Goal: Information Seeking & Learning: Understand process/instructions

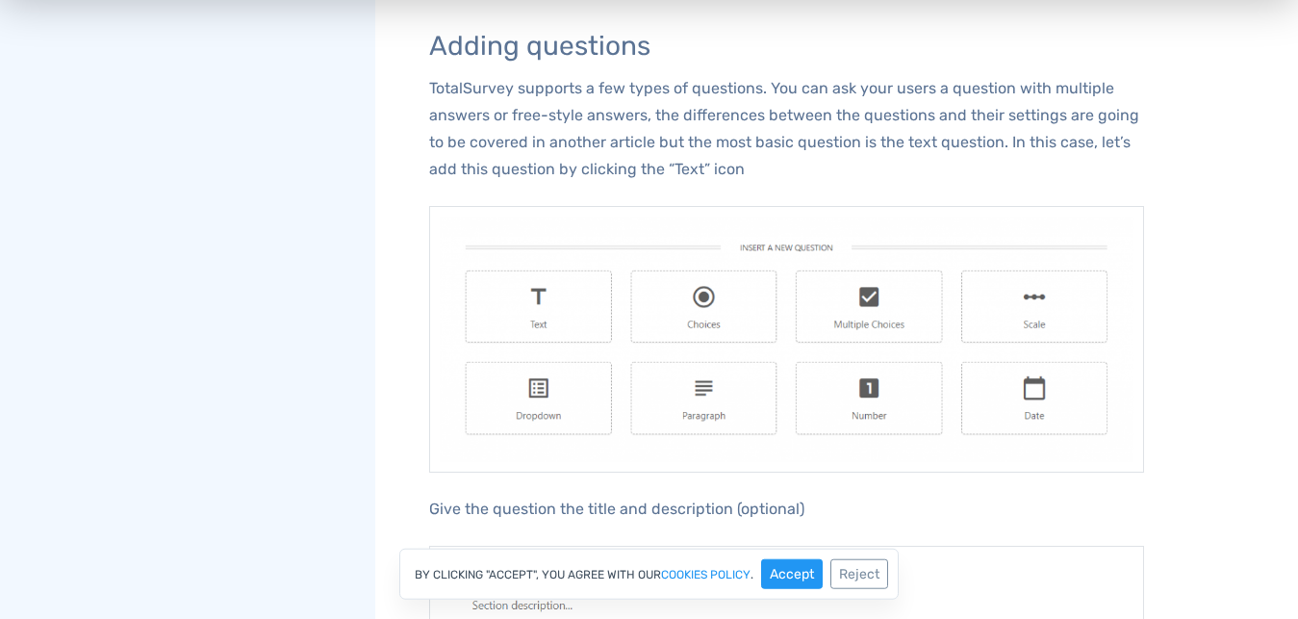
scroll to position [1379, 0]
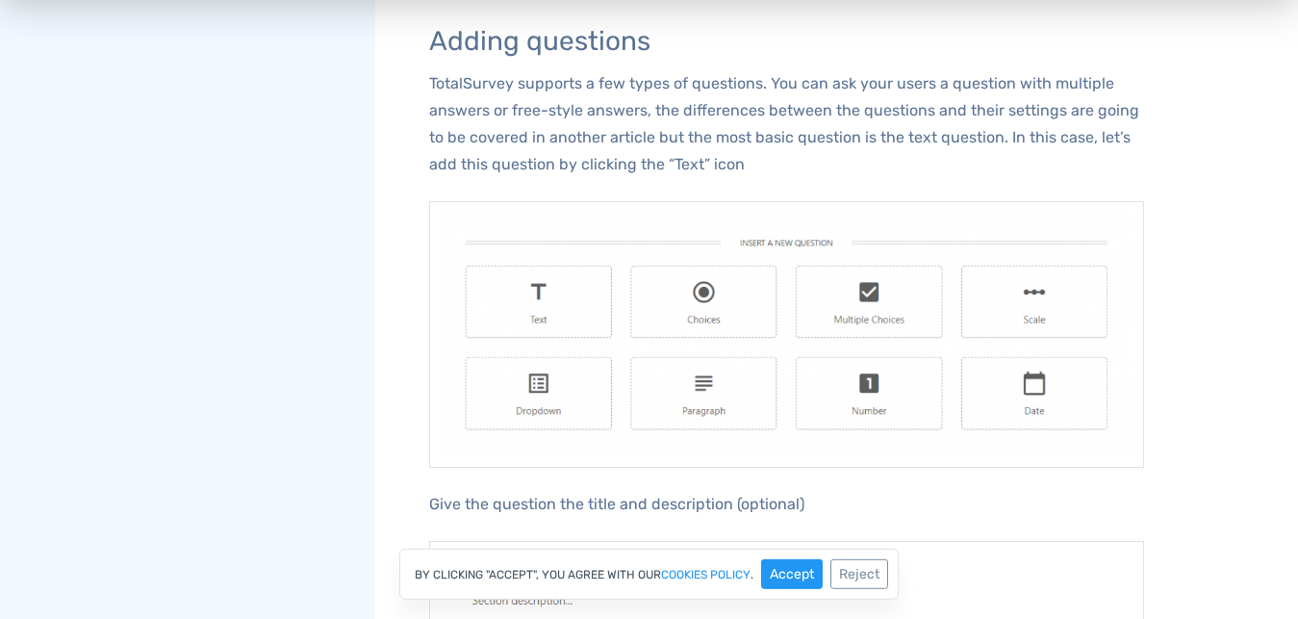
drag, startPoint x: 1303, startPoint y: 86, endPoint x: 1299, endPoint y: 323, distance: 237.7
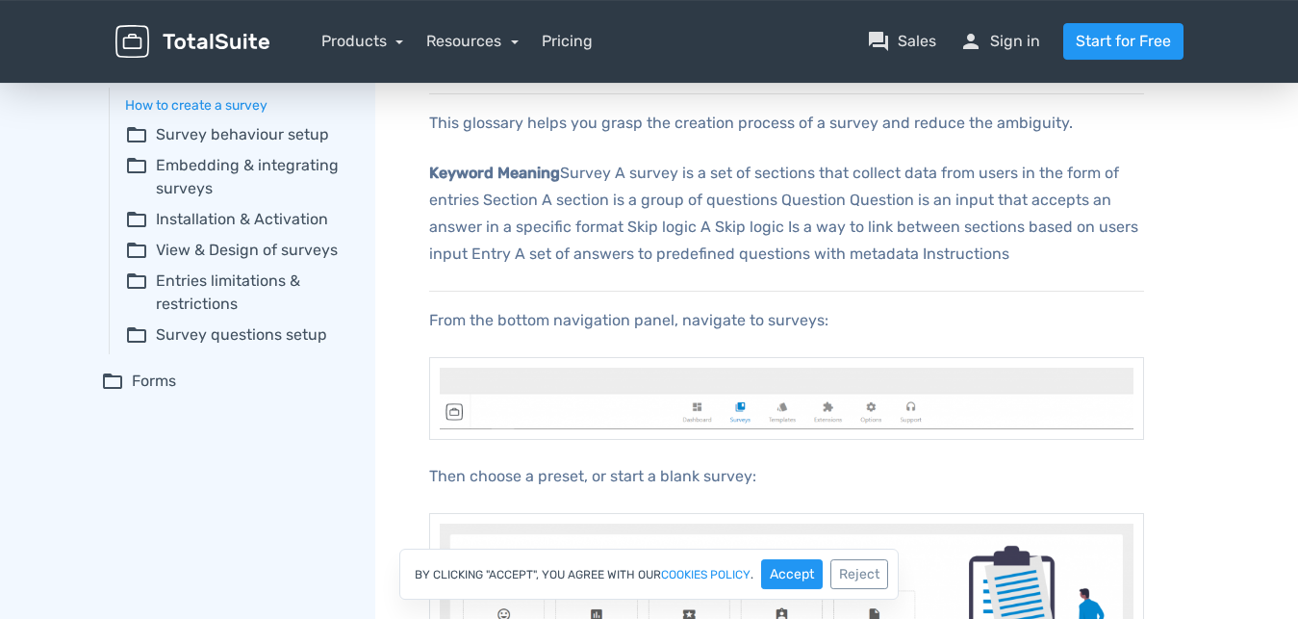
scroll to position [0, 0]
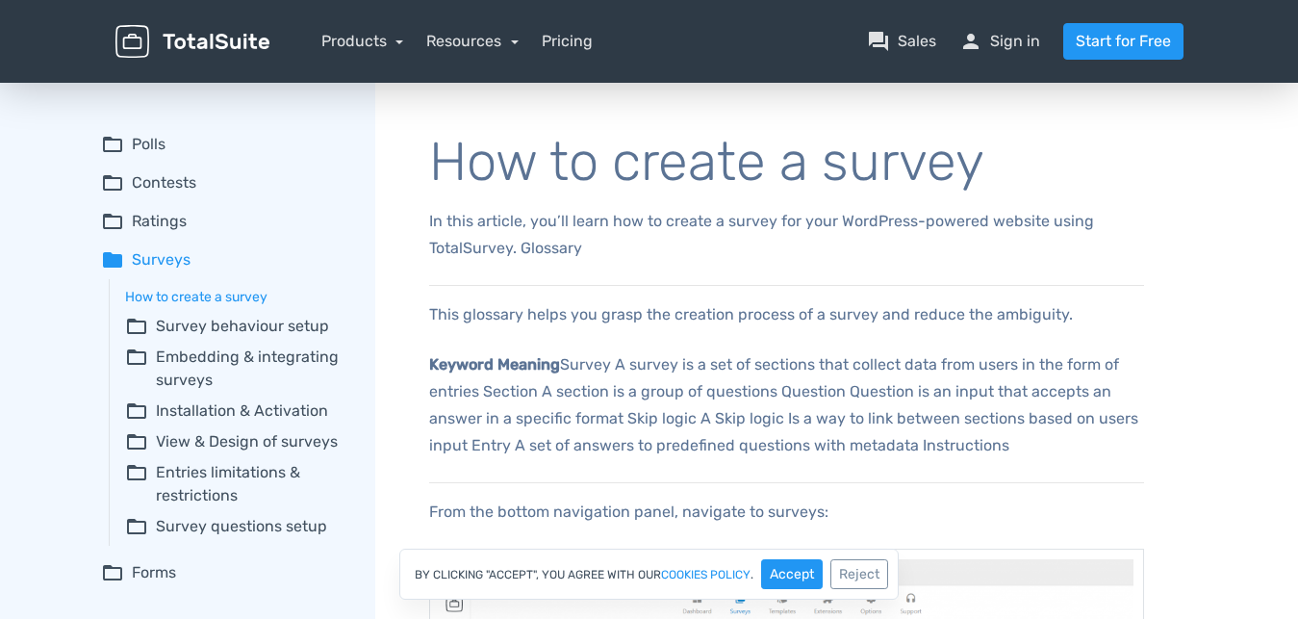
click at [148, 140] on summary "folder_open Polls" at bounding box center [224, 144] width 247 height 23
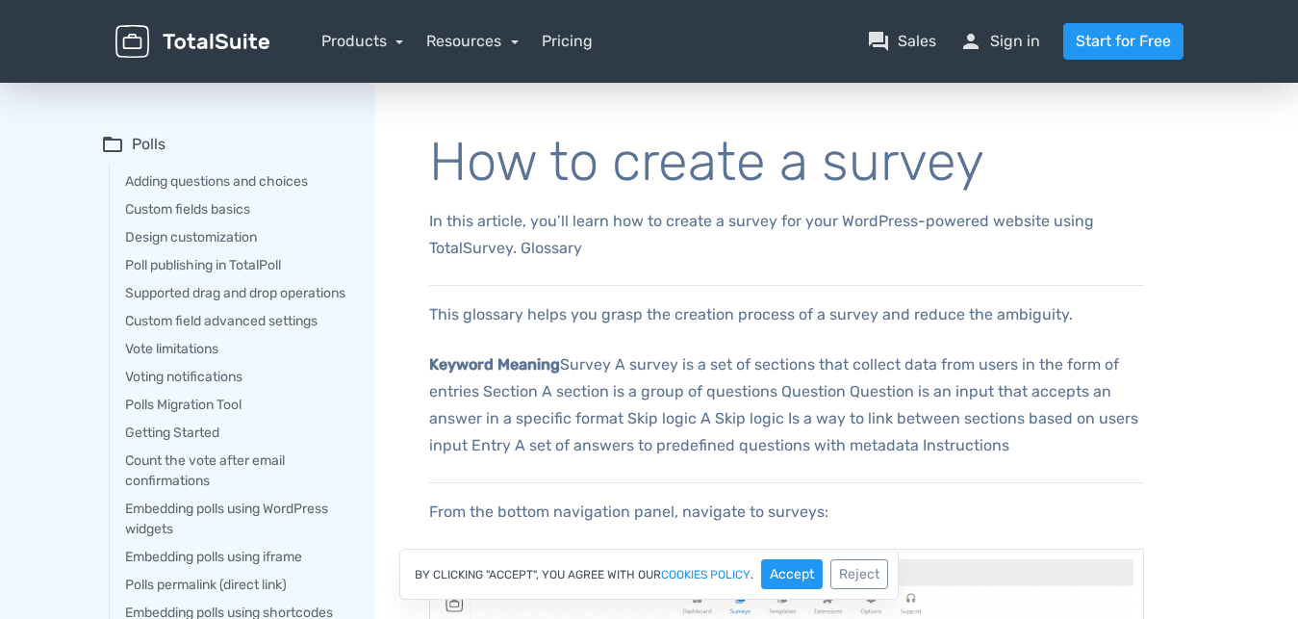
click at [145, 140] on summary "folder_open Polls" at bounding box center [224, 144] width 247 height 23
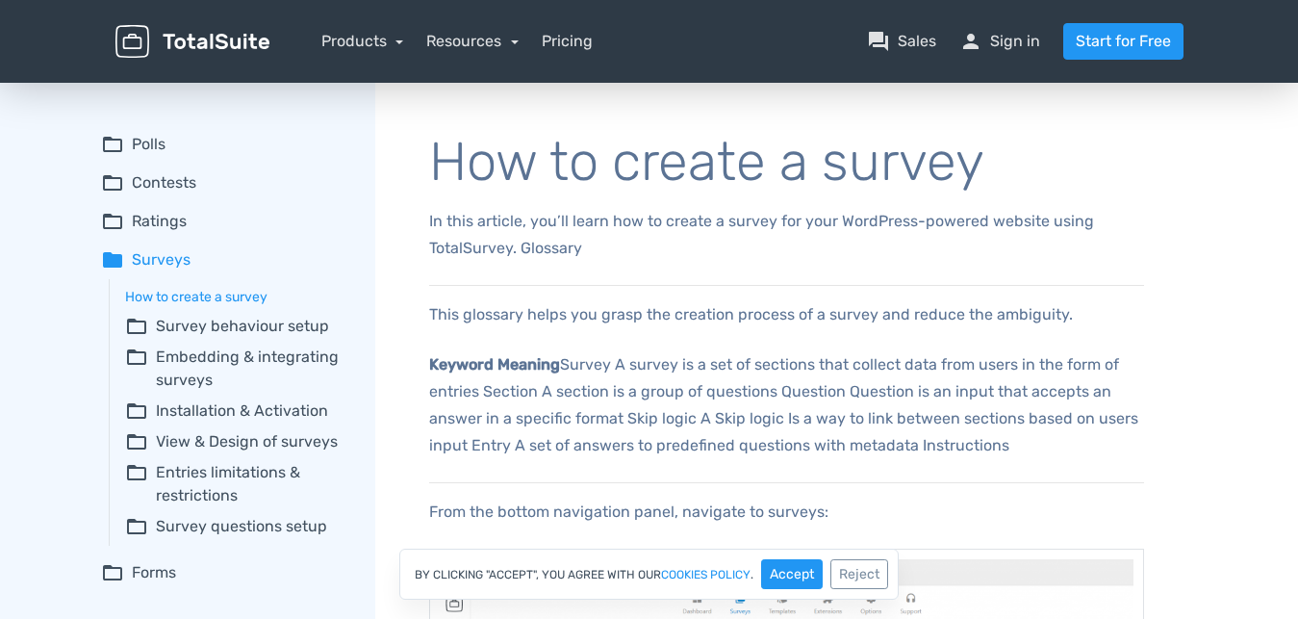
click at [145, 140] on summary "folder_open Polls" at bounding box center [224, 144] width 247 height 23
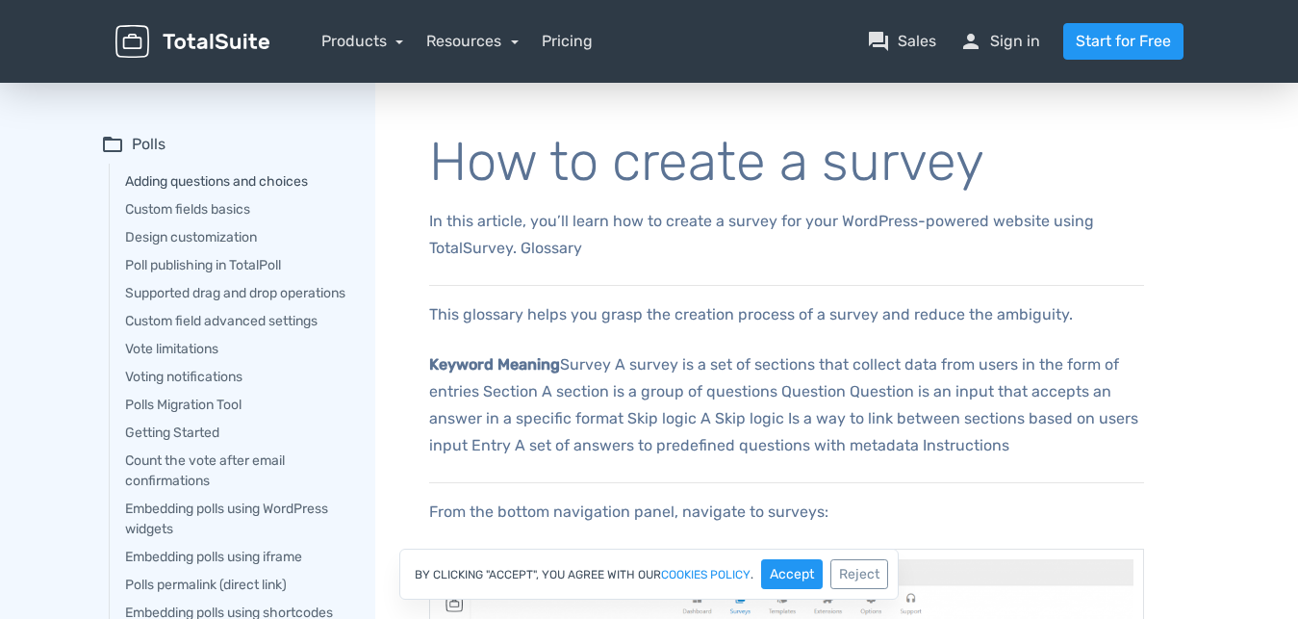
click at [181, 182] on link "Adding questions and choices" at bounding box center [236, 181] width 223 height 20
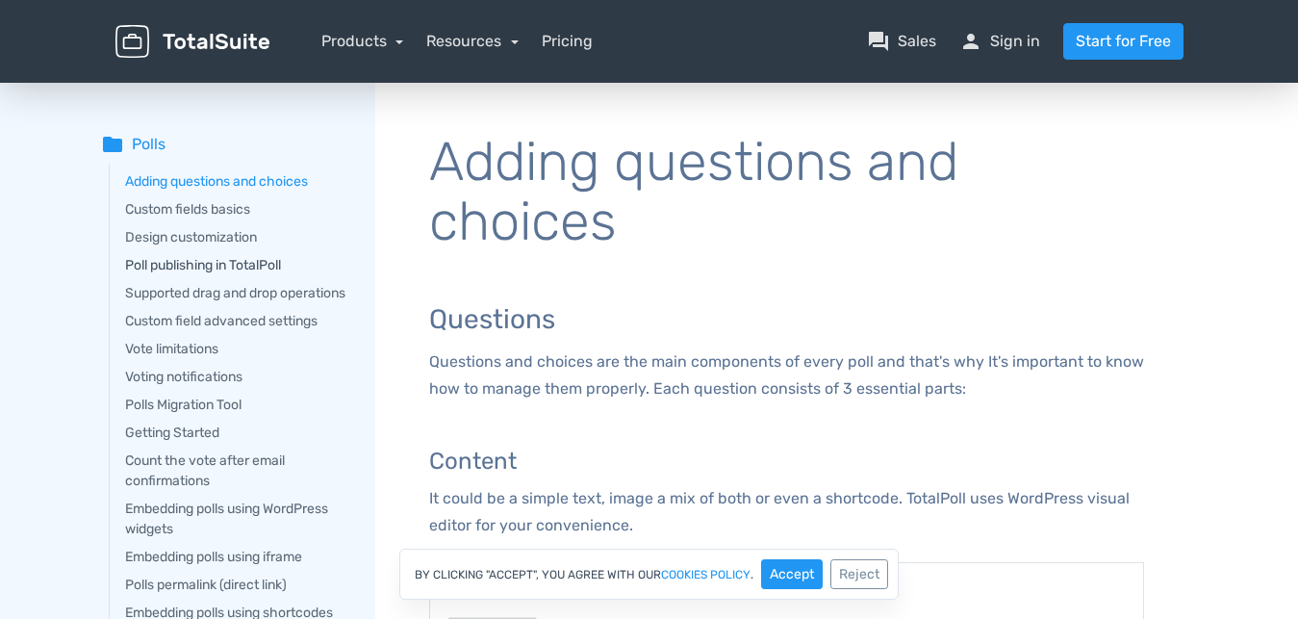
click at [209, 265] on link "Poll publishing in TotalPoll" at bounding box center [236, 265] width 223 height 20
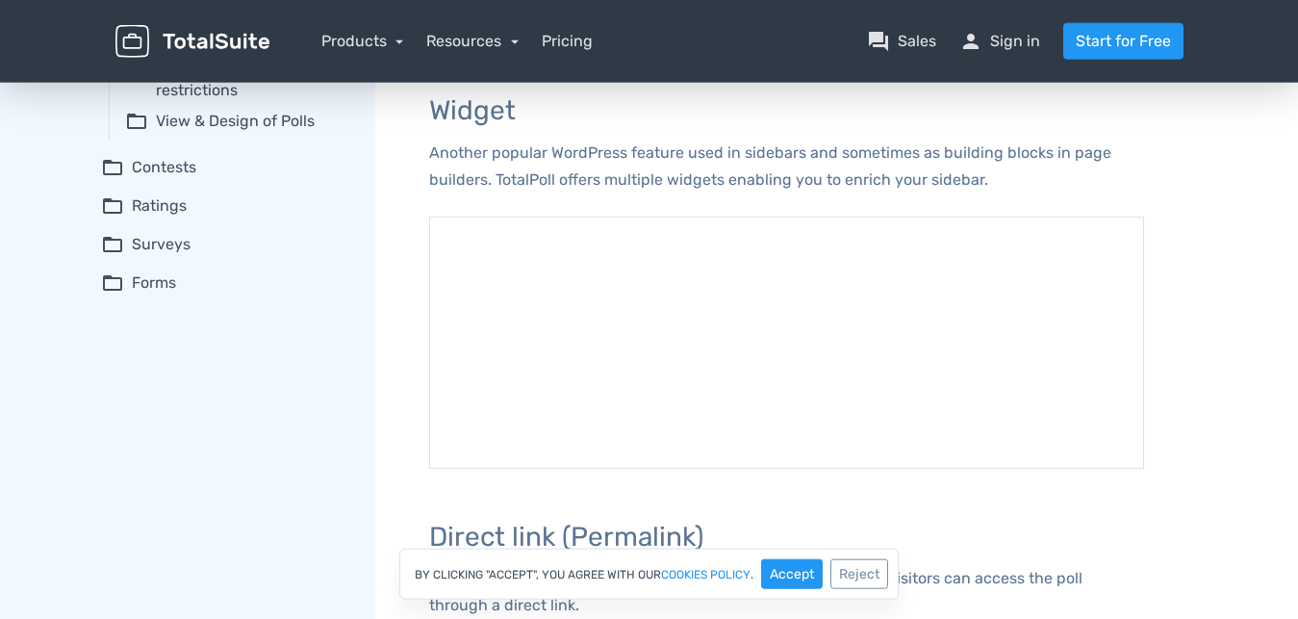
scroll to position [645, 0]
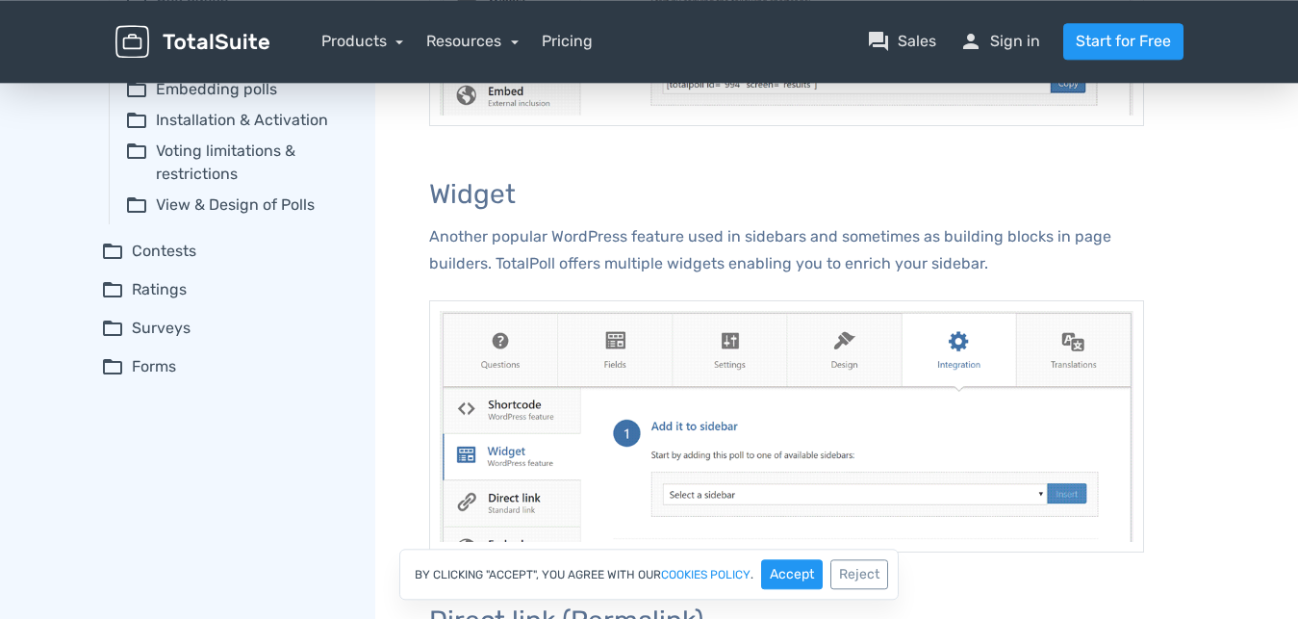
click at [155, 340] on summary "folder_open Surveys" at bounding box center [224, 328] width 247 height 23
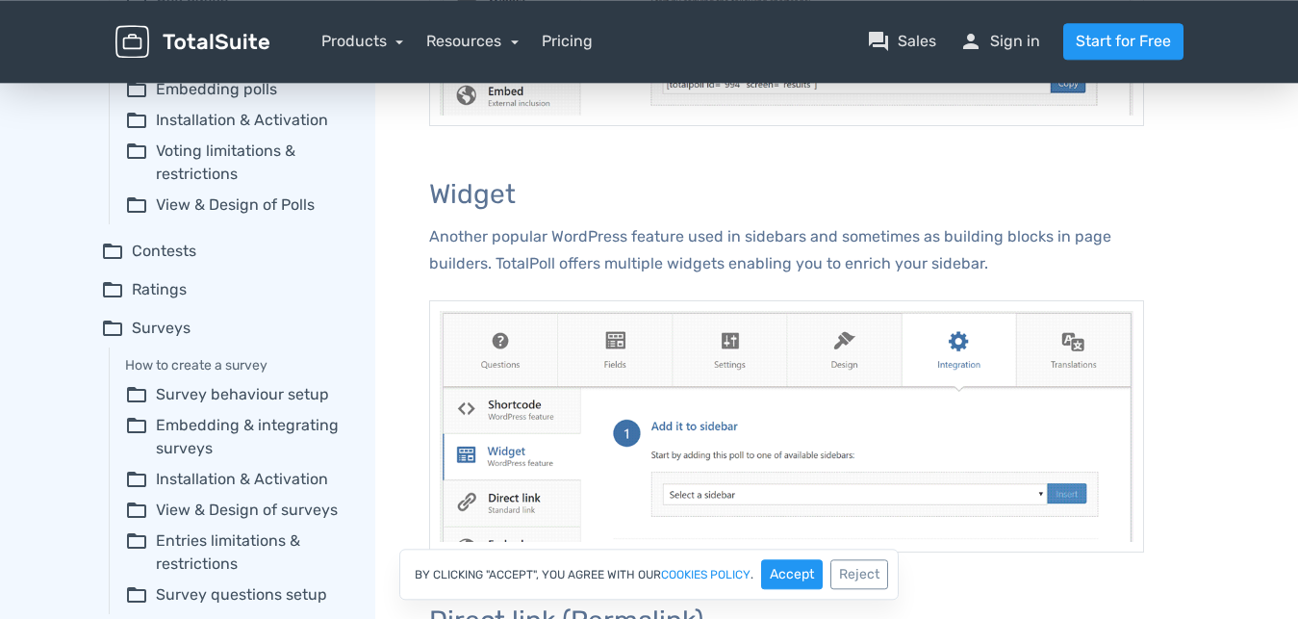
click at [212, 406] on summary "folder_open Survey behaviour setup" at bounding box center [236, 394] width 223 height 23
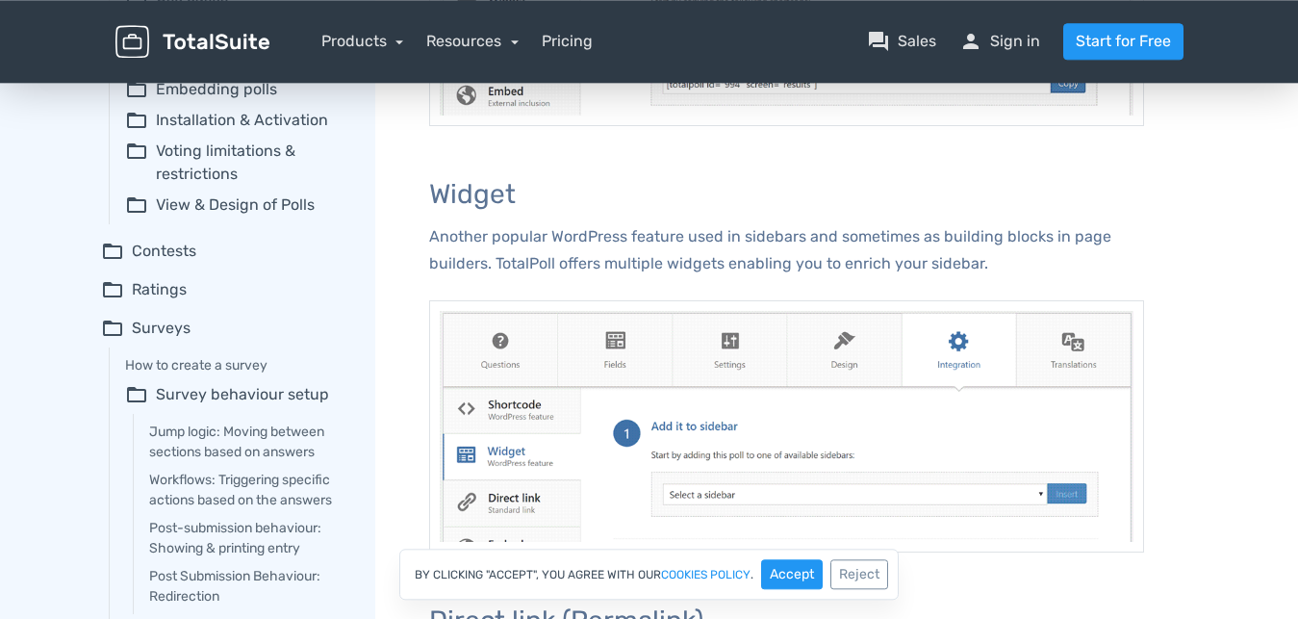
click at [242, 406] on summary "folder_open Survey behaviour setup" at bounding box center [236, 394] width 223 height 23
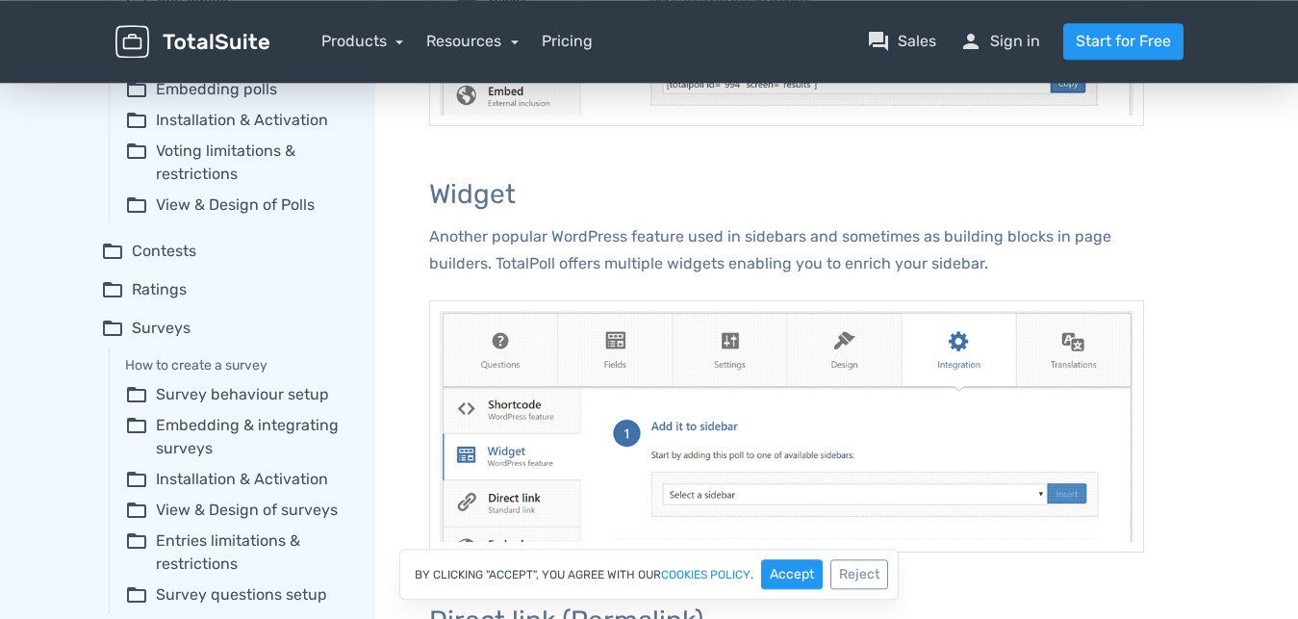
click at [242, 406] on summary "folder_open Survey behaviour setup" at bounding box center [236, 394] width 223 height 23
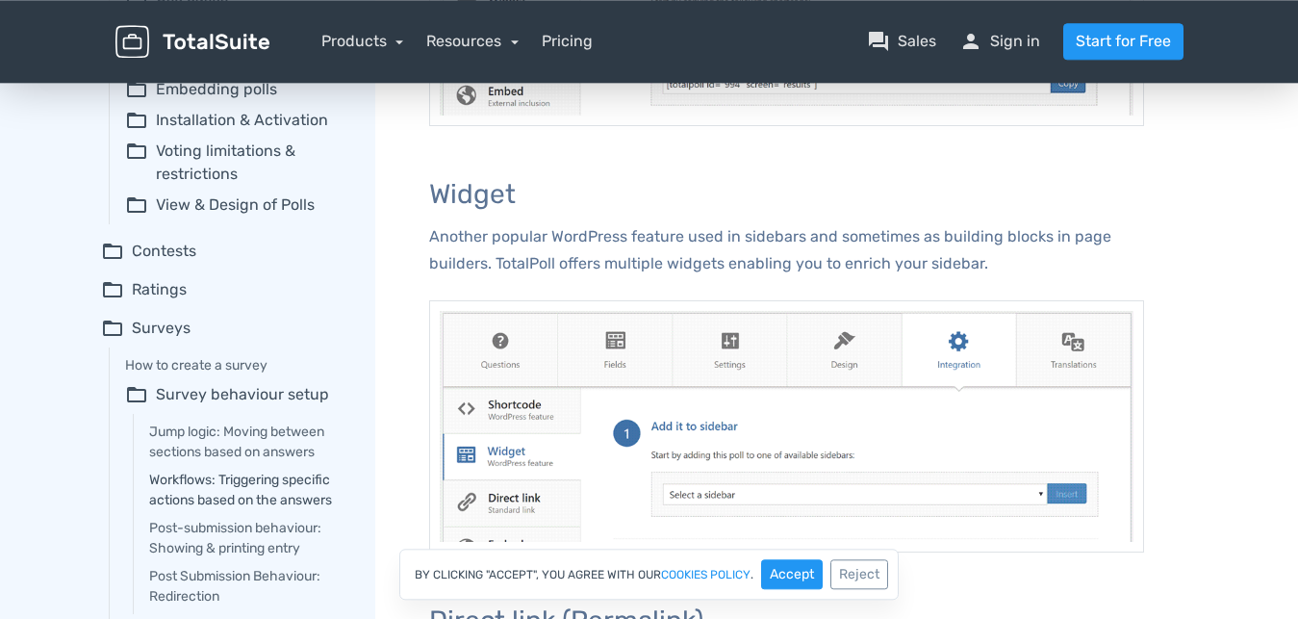
click at [330, 497] on link "Workflows: Triggering specific actions based on the answers" at bounding box center [248, 490] width 199 height 40
